Goal: Ask a question: Ask a question

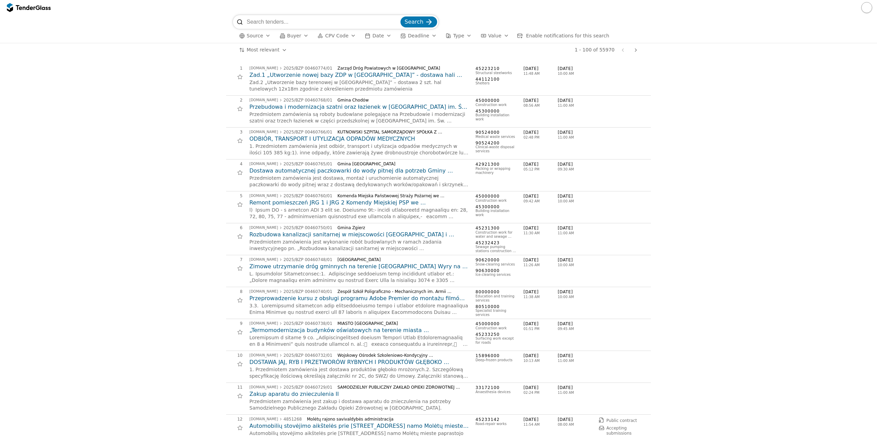
click at [251, 35] on span "Source" at bounding box center [255, 35] width 16 height 5
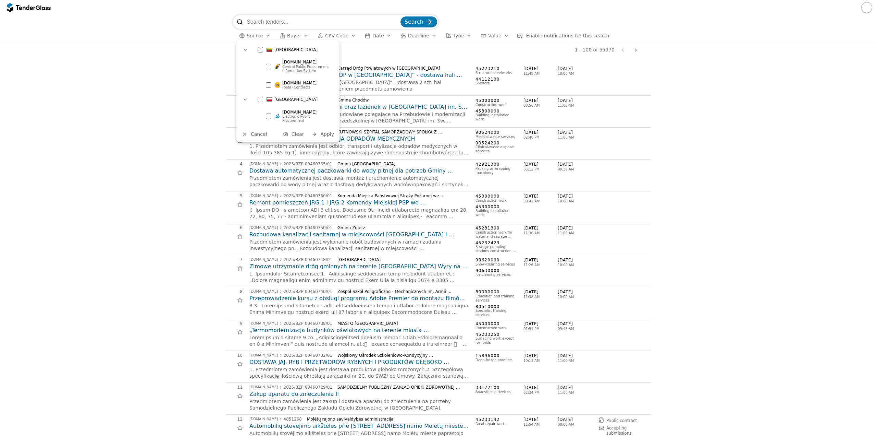
click at [261, 51] on div at bounding box center [260, 49] width 5 height 5
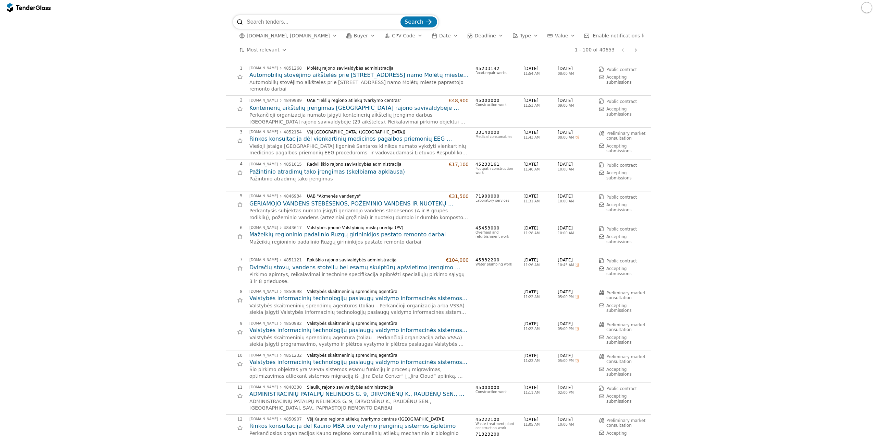
click at [411, 38] on div "button" at bounding box center [420, 36] width 19 height 18
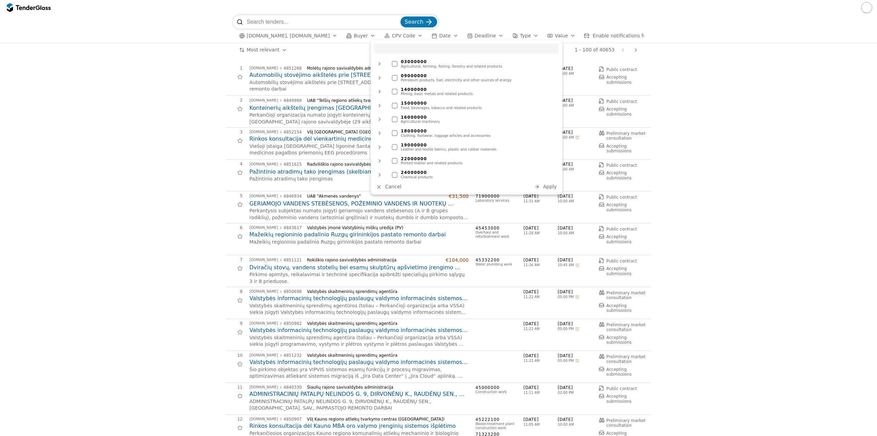
click at [411, 38] on div "button" at bounding box center [420, 36] width 19 height 18
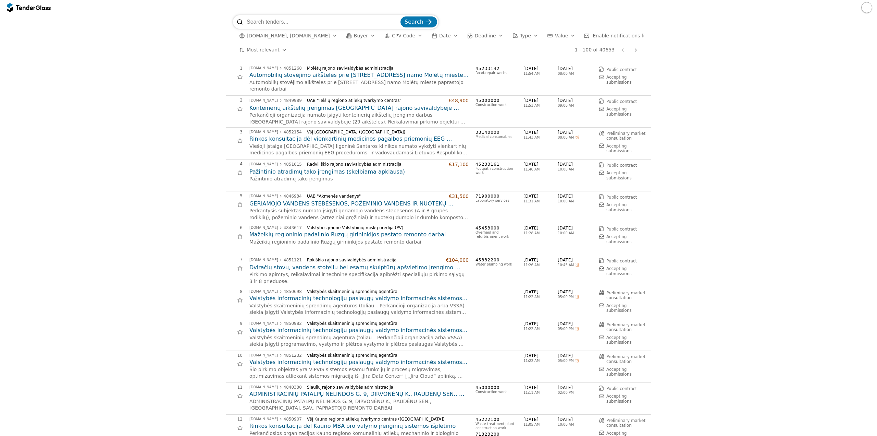
click at [362, 33] on button "Buyer" at bounding box center [361, 36] width 35 height 9
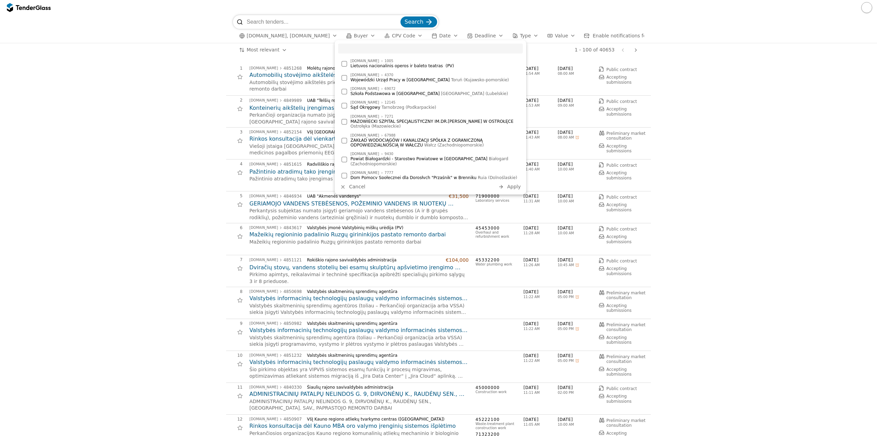
click at [362, 33] on button "Buyer" at bounding box center [361, 36] width 35 height 9
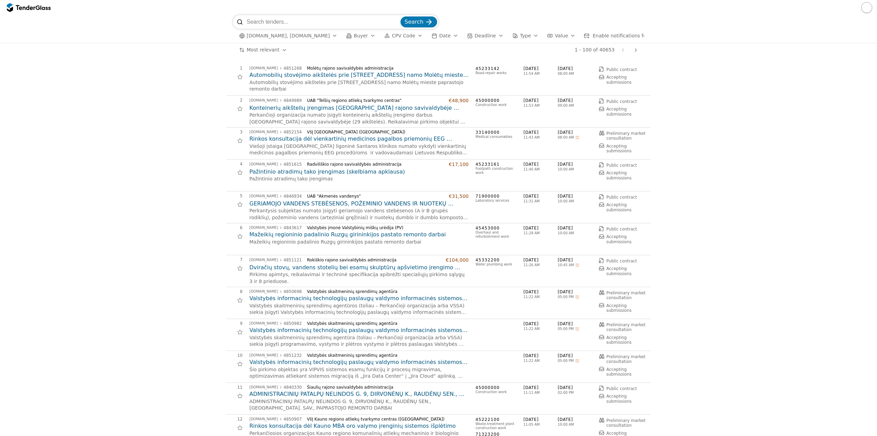
click at [526, 36] on div "button" at bounding box center [535, 36] width 19 height 18
click at [564, 36] on div "button" at bounding box center [573, 36] width 19 height 18
click at [318, 38] on span "[DOMAIN_NAME], [DOMAIN_NAME]" at bounding box center [288, 36] width 83 height 6
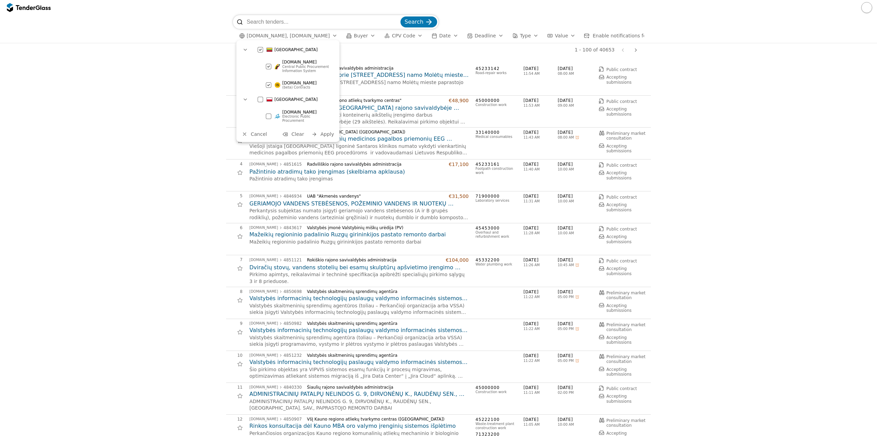
click at [270, 68] on div at bounding box center [269, 66] width 24 height 23
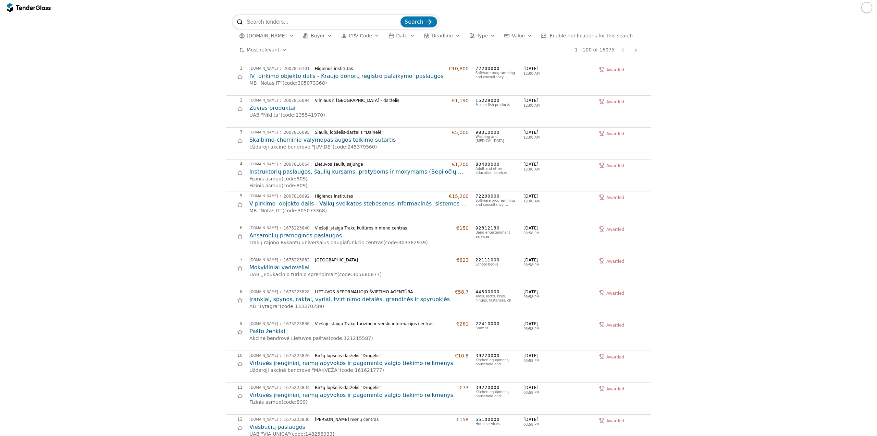
click at [312, 80] on div "MB "Notas IT" (code: 305073368 )" at bounding box center [359, 83] width 219 height 7
click at [312, 76] on h2 "IV pirkimo objekto dalis - Kraujo donorų registro palaikymo paslaugos" at bounding box center [359, 76] width 219 height 8
click at [286, 267] on h2 "Mokykliniai vadovėliai" at bounding box center [359, 268] width 219 height 8
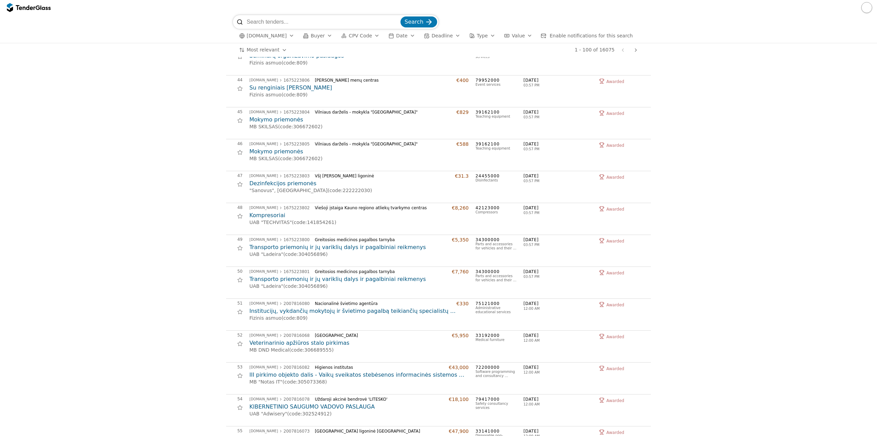
scroll to position [1371, 0]
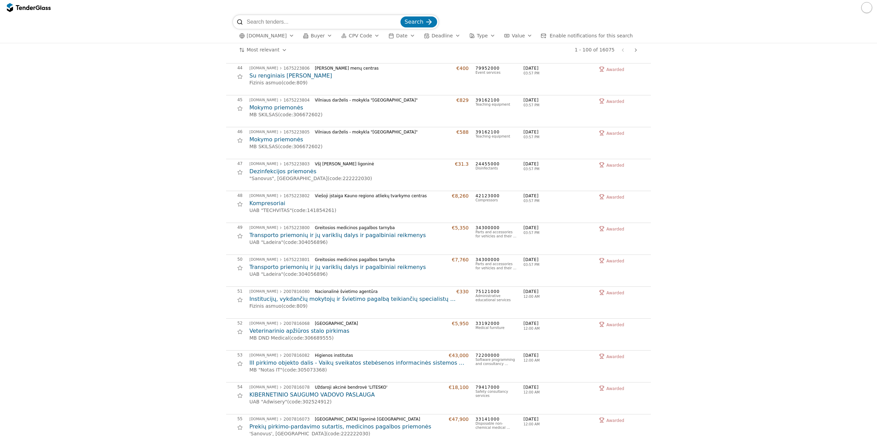
click at [343, 360] on h2 "III pirkimo objekto dalis - Vaikų sveikatos stebėsenos informacinės sistemos pa…" at bounding box center [359, 363] width 219 height 8
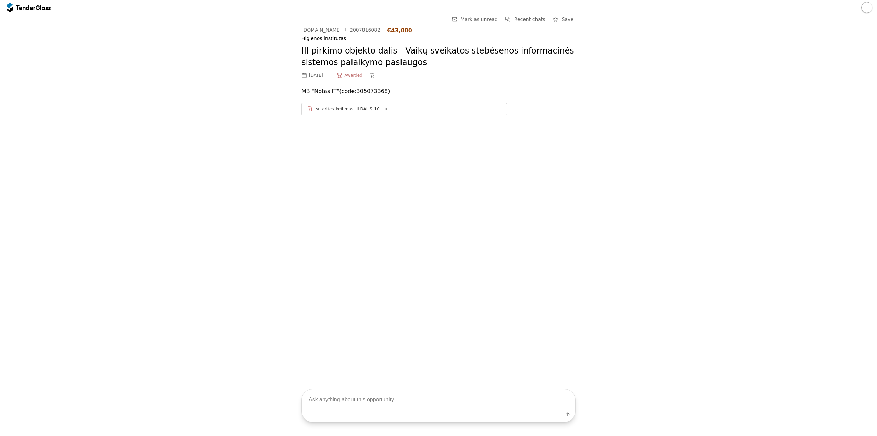
click at [325, 398] on textarea at bounding box center [439, 399] width 274 height 20
type textarea "kokie sutarties pakeitimai padaryti?"
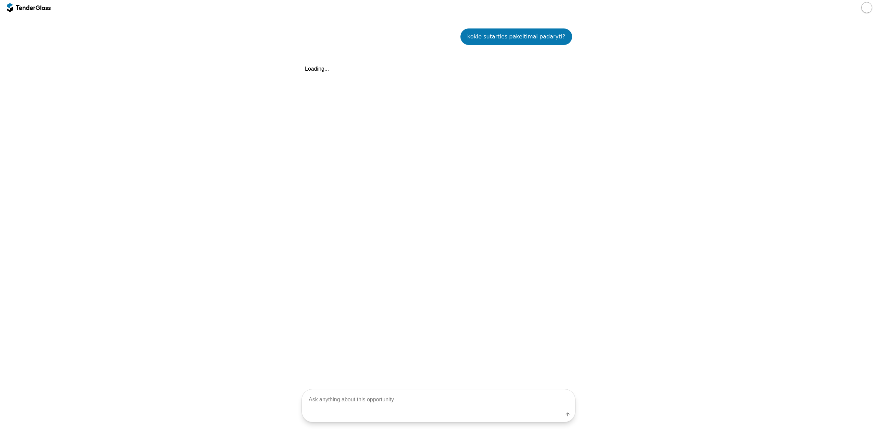
scroll to position [109, 0]
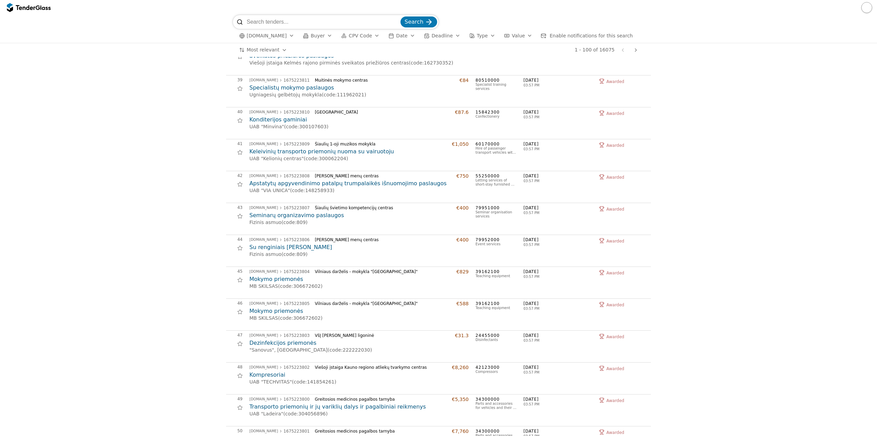
scroll to position [1474, 0]
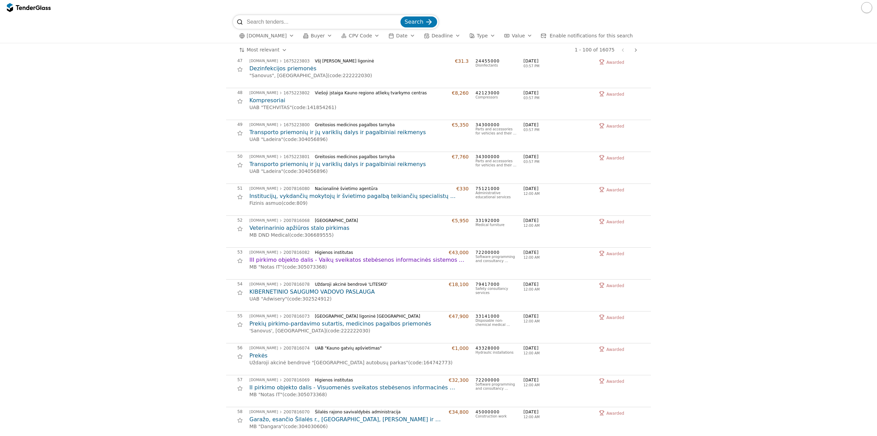
click at [334, 293] on h2 "KIBERNETINIO SAUGUMO VADOVO PASLAUGA" at bounding box center [359, 292] width 219 height 8
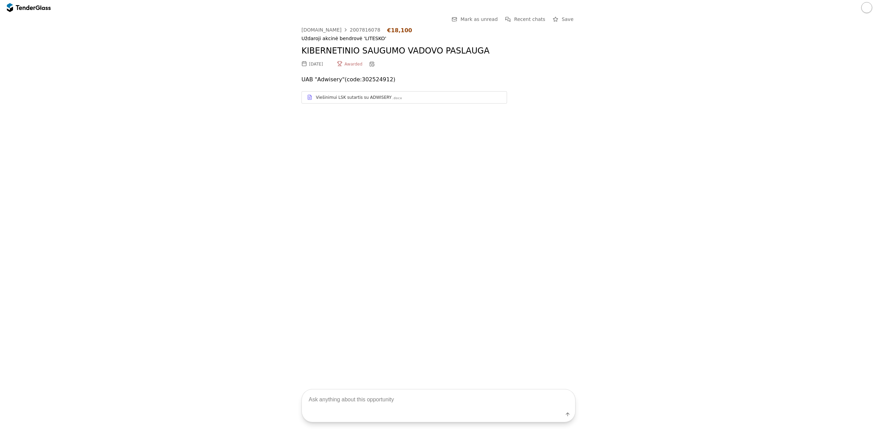
click at [338, 400] on textarea at bounding box center [439, 399] width 274 height 20
type textarea "kokia sutarties vertė"
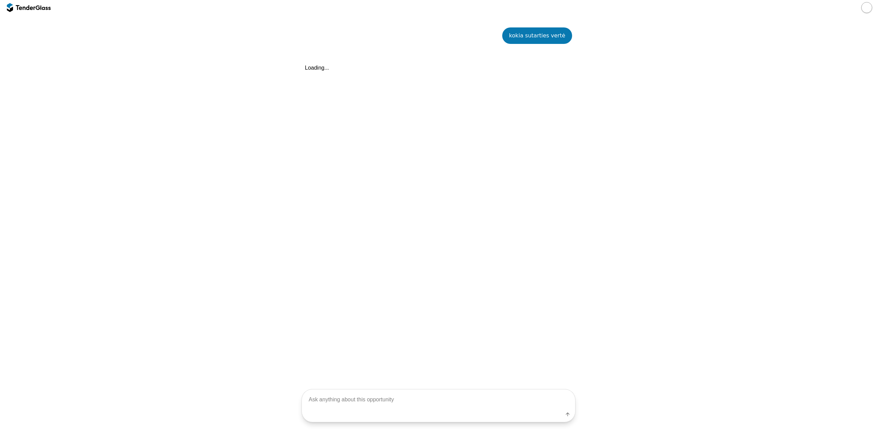
scroll to position [98, 0]
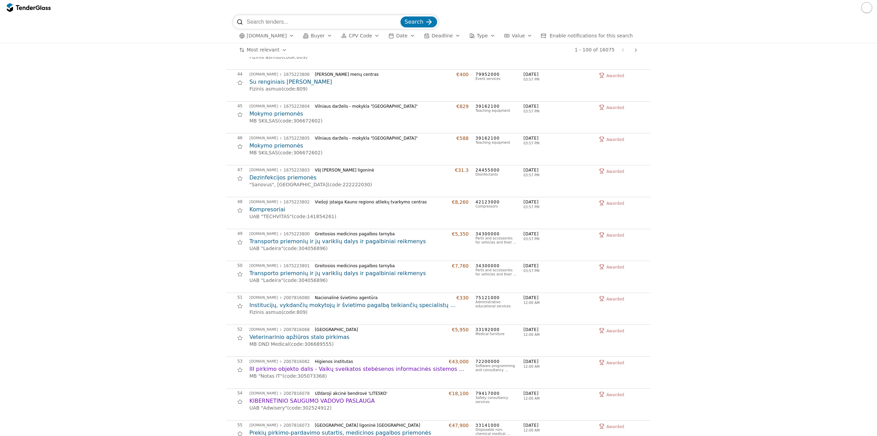
scroll to position [1303, 0]
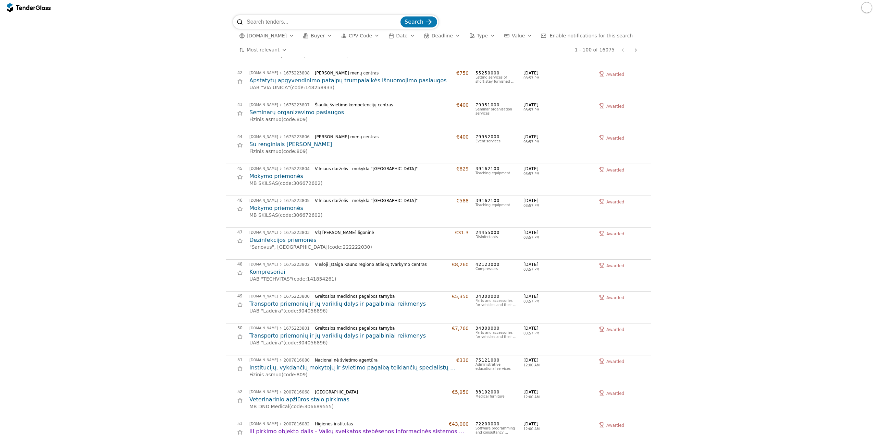
click at [283, 27] on input "search" at bounding box center [323, 22] width 153 height 14
type input "bluebridge"
click at [401, 16] on button "Search" at bounding box center [419, 21] width 37 height 11
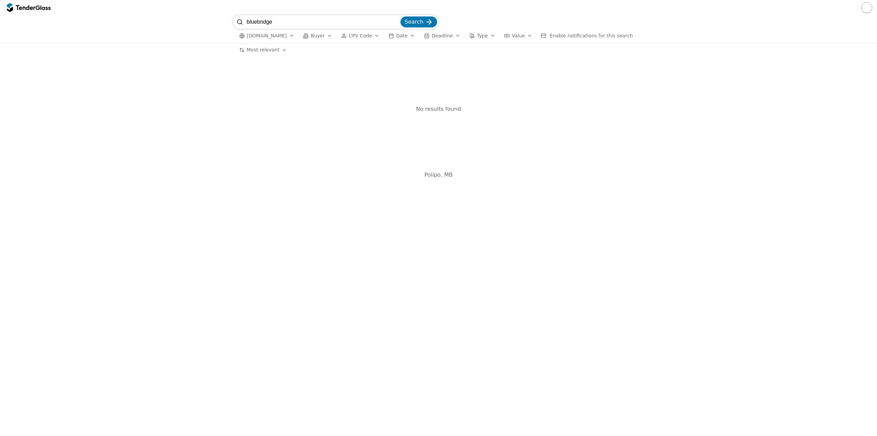
click at [320, 37] on span "Buyer" at bounding box center [318, 35] width 14 height 5
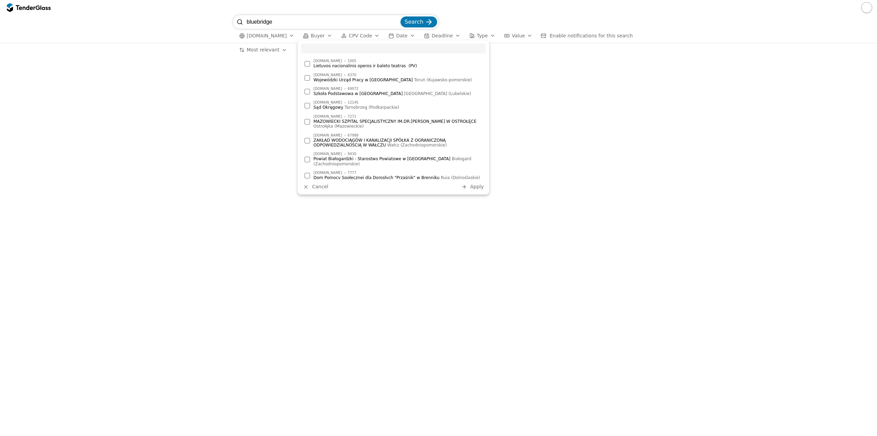
click at [320, 37] on span "Buyer" at bounding box center [318, 35] width 14 height 5
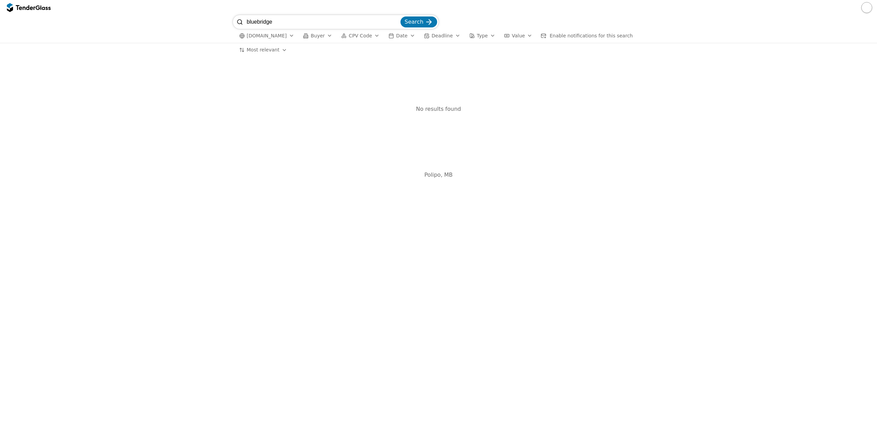
click at [284, 34] on button "[DOMAIN_NAME]" at bounding box center [267, 36] width 61 height 9
click at [356, 36] on span "CPV Code" at bounding box center [360, 35] width 23 height 5
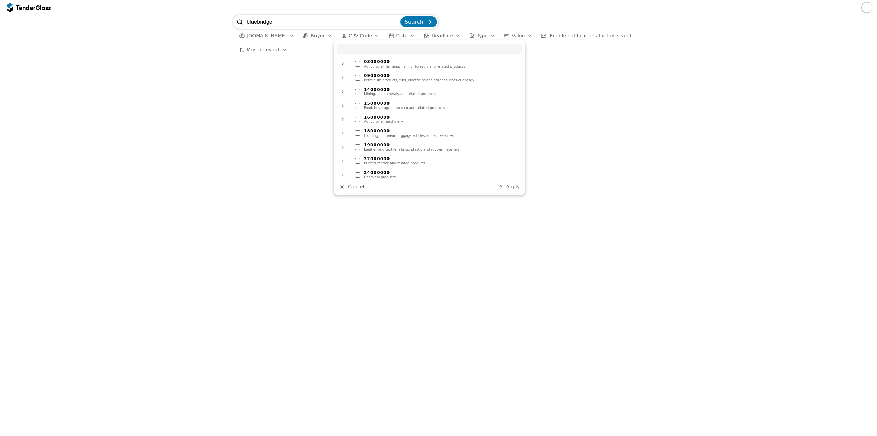
click at [398, 35] on span "Date" at bounding box center [401, 35] width 11 height 5
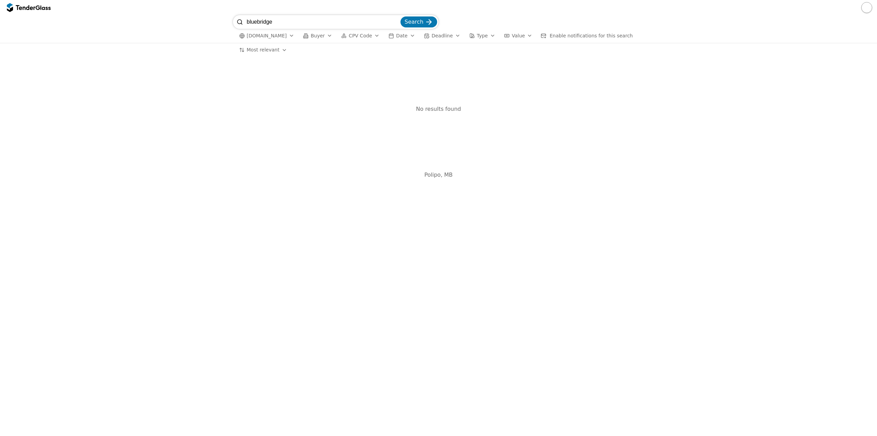
click at [432, 35] on span "Deadline" at bounding box center [442, 35] width 21 height 5
click at [477, 33] on span "Type" at bounding box center [482, 35] width 11 height 5
click at [497, 36] on div "button" at bounding box center [507, 36] width 20 height 18
click at [550, 36] on span "Enable notifications for this search" at bounding box center [591, 35] width 83 height 5
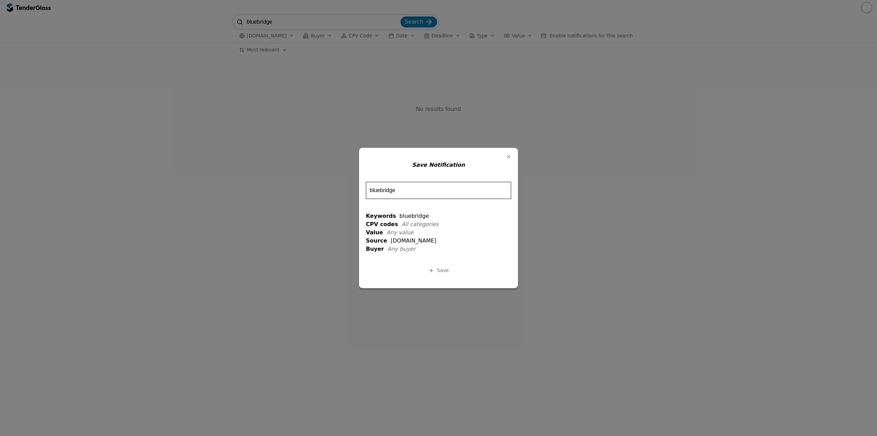
click at [507, 154] on div "button" at bounding box center [509, 157] width 18 height 18
